Goal: Complete application form: Complete application form

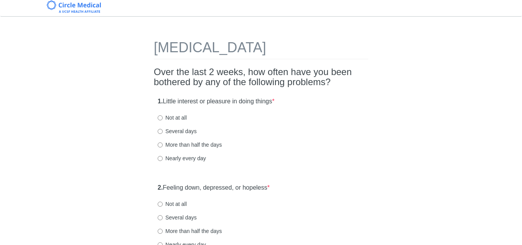
scroll to position [3, 0]
click at [160, 132] on input "Several days" at bounding box center [160, 130] width 5 height 5
radio input "true"
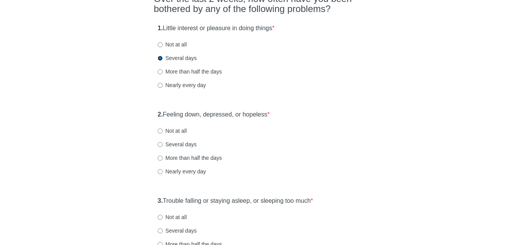
scroll to position [77, 0]
click at [162, 157] on input "More than half the days" at bounding box center [160, 157] width 5 height 5
radio input "true"
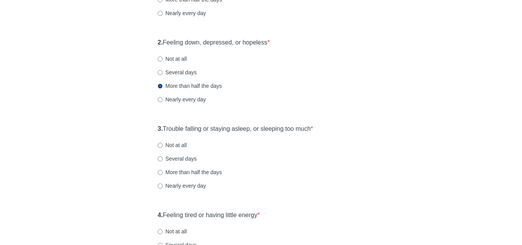
scroll to position [149, 0]
click at [160, 157] on input "Several days" at bounding box center [160, 158] width 5 height 5
radio input "true"
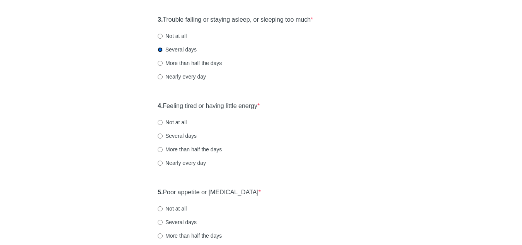
scroll to position [258, 0]
click at [161, 135] on input "Several days" at bounding box center [160, 135] width 5 height 5
radio input "true"
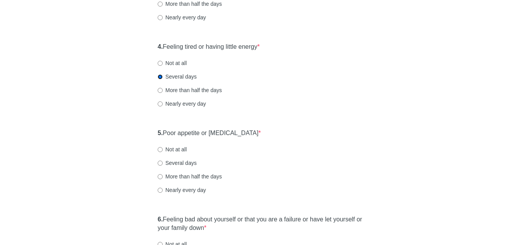
scroll to position [317, 0]
click at [161, 160] on input "Several days" at bounding box center [160, 162] width 5 height 5
radio input "true"
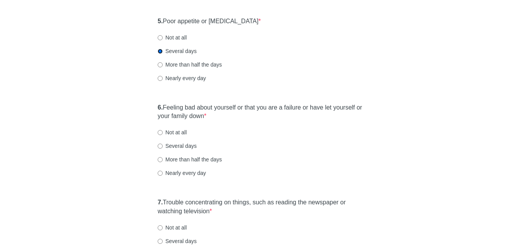
scroll to position [430, 0]
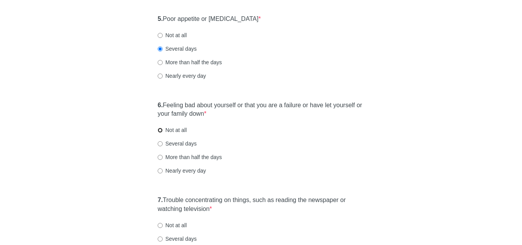
click at [161, 130] on input "Not at all" at bounding box center [160, 130] width 5 height 5
radio input "true"
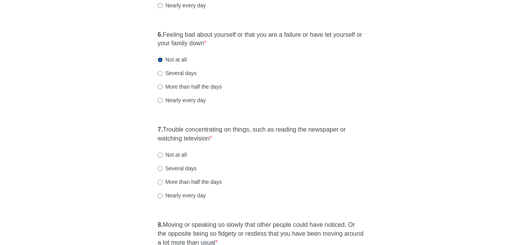
scroll to position [501, 0]
click at [166, 168] on label "Several days" at bounding box center [177, 168] width 39 height 8
click at [163, 168] on input "Several days" at bounding box center [160, 168] width 5 height 5
radio input "true"
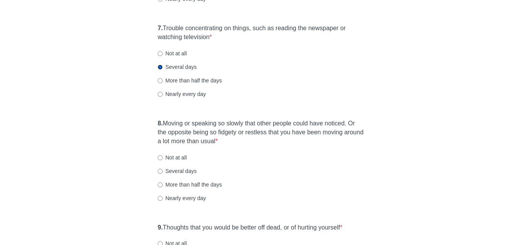
scroll to position [603, 0]
click at [166, 156] on label "Not at all" at bounding box center [172, 157] width 29 height 8
click at [163, 156] on input "Not at all" at bounding box center [160, 157] width 5 height 5
radio input "true"
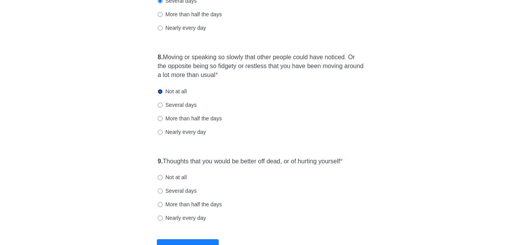
scroll to position [685, 0]
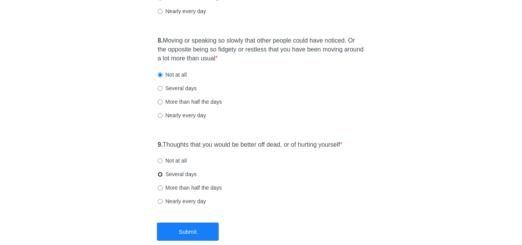
click at [160, 174] on input "Several days" at bounding box center [160, 174] width 5 height 5
radio input "true"
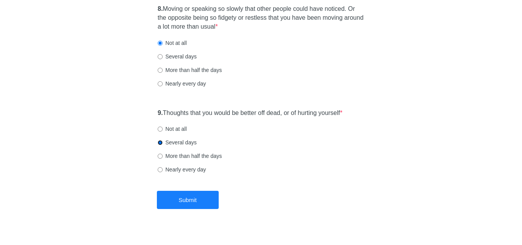
scroll to position [718, 0]
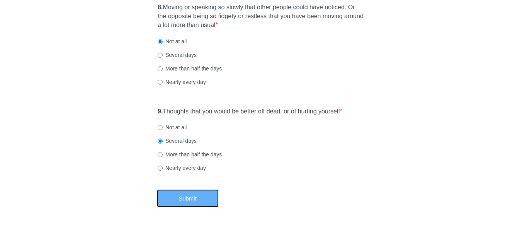
click at [193, 198] on button "Submit" at bounding box center [188, 198] width 62 height 18
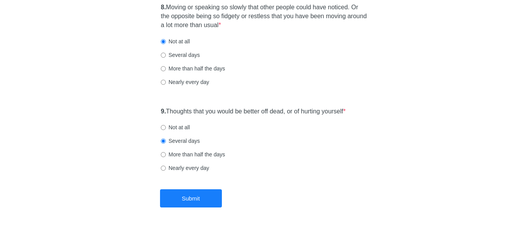
scroll to position [0, 0]
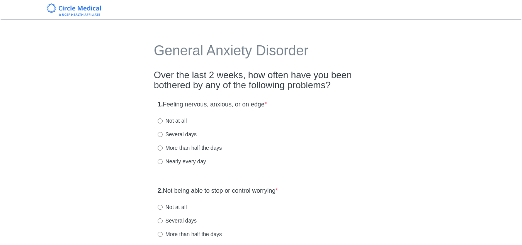
click at [266, 62] on h1 "General Anxiety Disorder" at bounding box center [261, 52] width 215 height 19
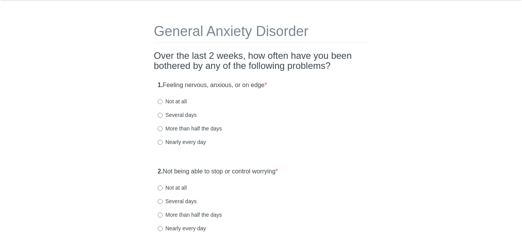
scroll to position [20, 0]
click at [162, 114] on input "Several days" at bounding box center [160, 114] width 5 height 5
radio input "true"
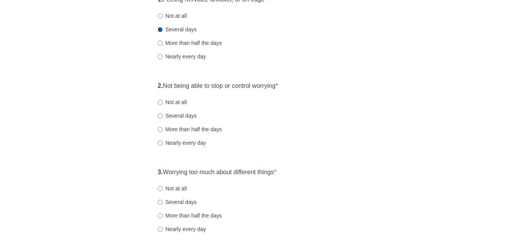
scroll to position [105, 0]
click at [160, 106] on div "2. Not being able to stop or control worrying * Not at all Several days More th…" at bounding box center [261, 117] width 215 height 80
click at [160, 101] on input "Not at all" at bounding box center [160, 101] width 5 height 5
radio input "true"
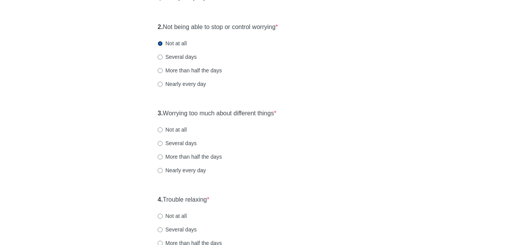
scroll to position [203, 0]
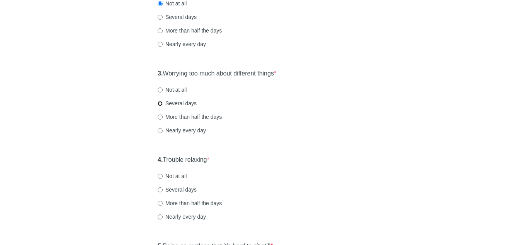
click at [160, 103] on input "Several days" at bounding box center [160, 103] width 5 height 5
radio input "true"
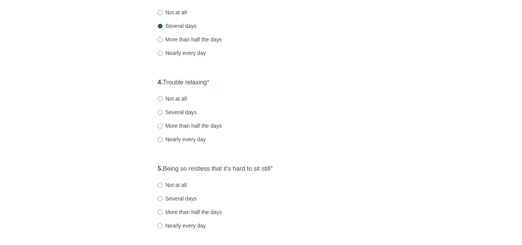
scroll to position [288, 0]
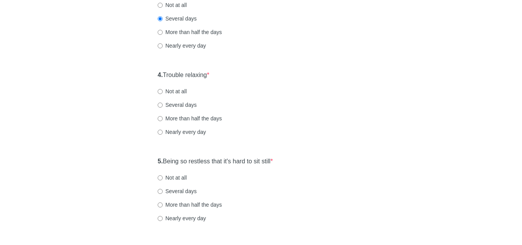
click at [163, 106] on label "Several days" at bounding box center [177, 105] width 39 height 8
click at [163, 106] on input "Several days" at bounding box center [160, 104] width 5 height 5
radio input "true"
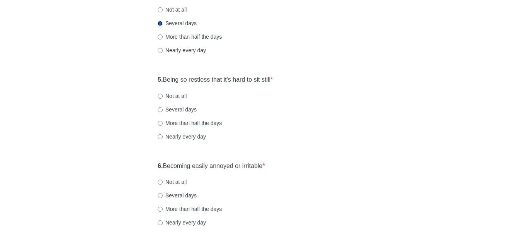
scroll to position [370, 0]
click at [162, 95] on input "Not at all" at bounding box center [160, 96] width 5 height 5
radio input "true"
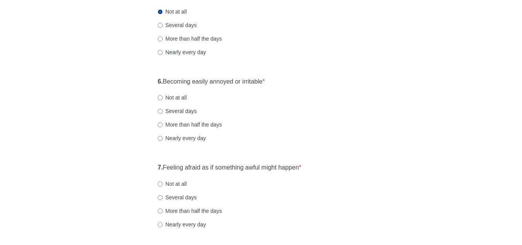
scroll to position [454, 0]
click at [158, 98] on input "Not at all" at bounding box center [160, 97] width 5 height 5
radio input "true"
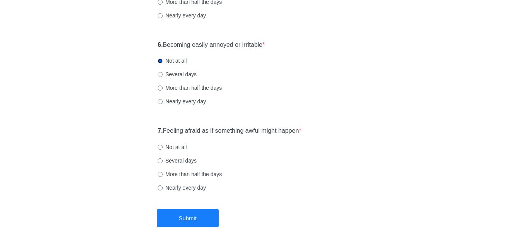
scroll to position [499, 0]
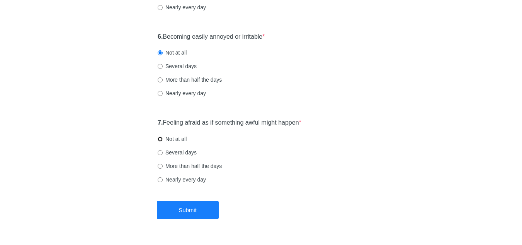
click at [159, 138] on input "Not at all" at bounding box center [160, 139] width 5 height 5
radio input "true"
click at [198, 208] on button "Submit" at bounding box center [188, 210] width 62 height 18
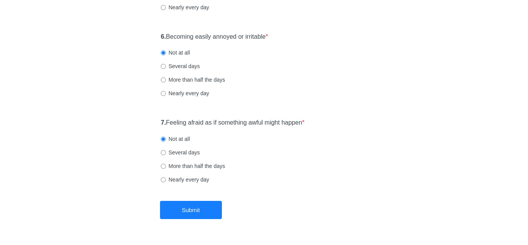
scroll to position [0, 0]
